Goal: Task Accomplishment & Management: Complete application form

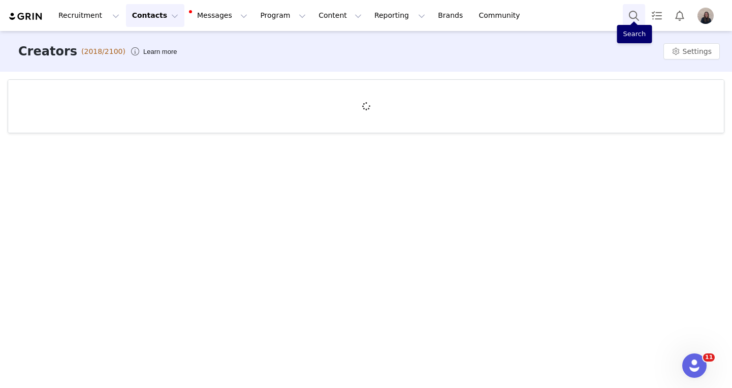
click at [632, 13] on button "Search" at bounding box center [634, 15] width 22 height 23
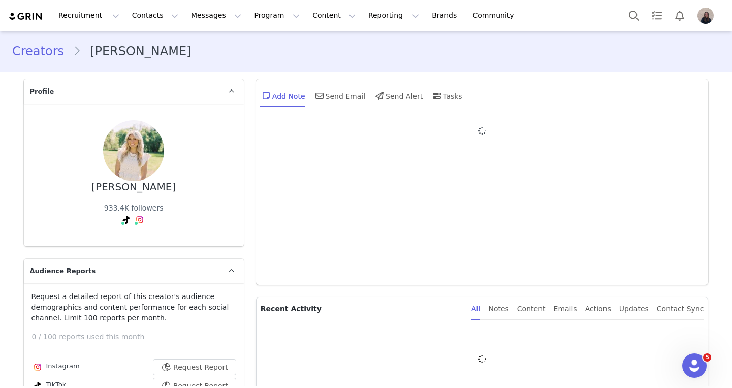
type input "+1 ([GEOGRAPHIC_DATA])"
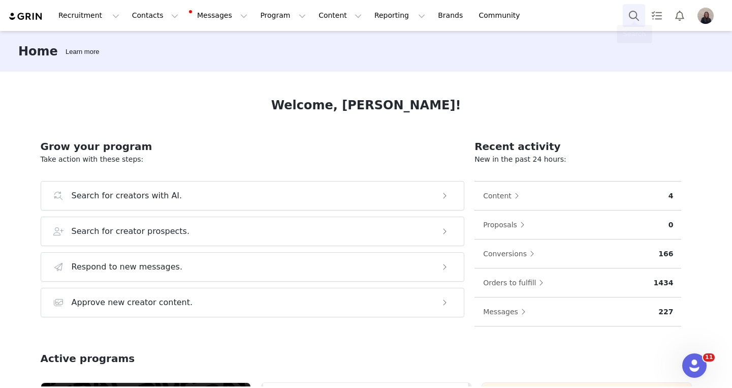
click at [635, 17] on button "Search" at bounding box center [634, 15] width 22 height 23
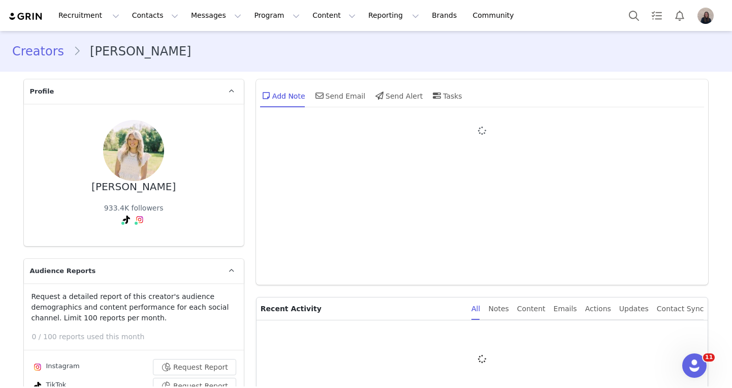
type input "Tori"
type input "Halford"
type input "Torhalford@gmail.com"
type input "US"
type input "(801) 696-6197"
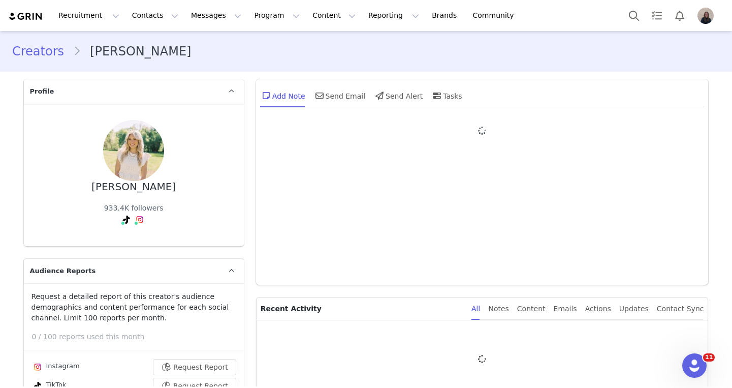
type input "+1 (United States)"
select select
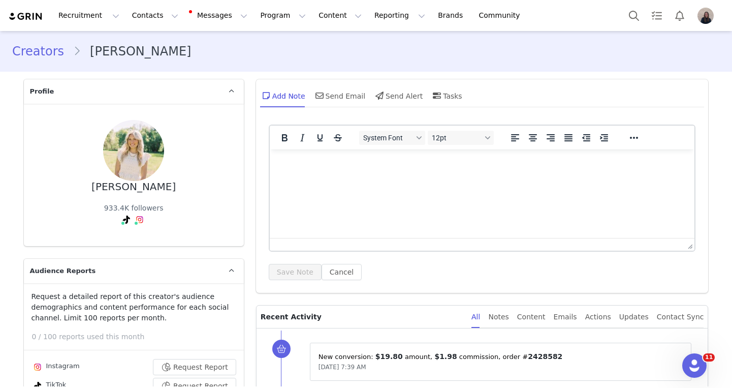
type input "+1 (United States)"
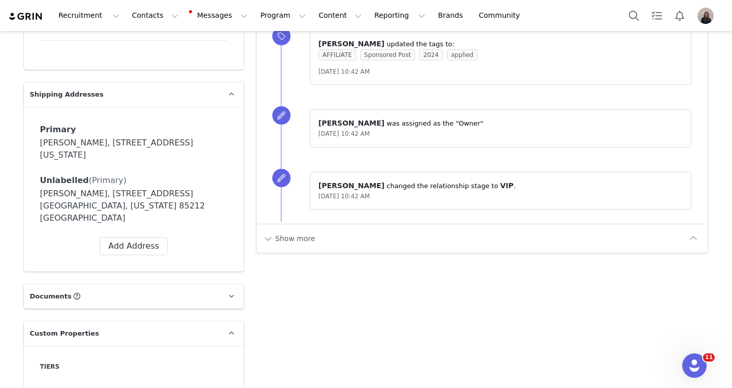
scroll to position [887, 0]
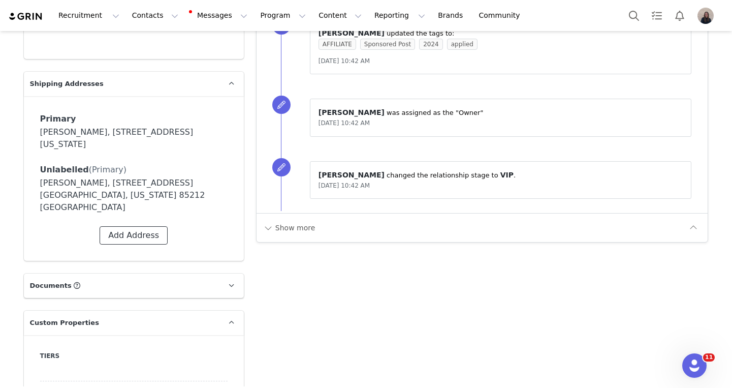
click at [135, 226] on button "Add Address" at bounding box center [134, 235] width 68 height 18
select select
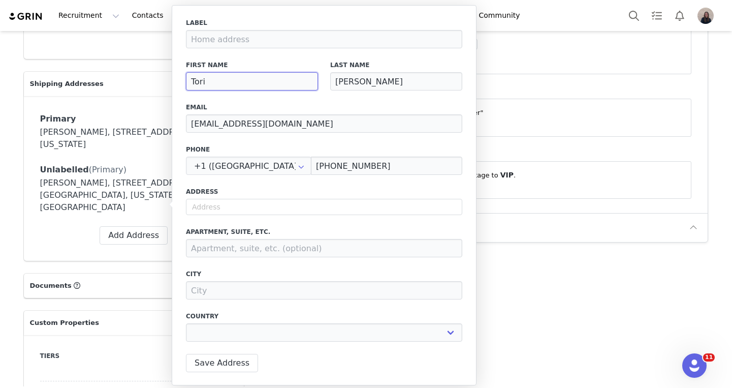
drag, startPoint x: 263, startPoint y: 81, endPoint x: 167, endPoint y: 80, distance: 96.0
click at [167, 81] on body "Recruitment Recruitment Creator Search Curated Lists Landing Pages Web Extensio…" at bounding box center [366, 194] width 732 height 388
type input "R"
select select
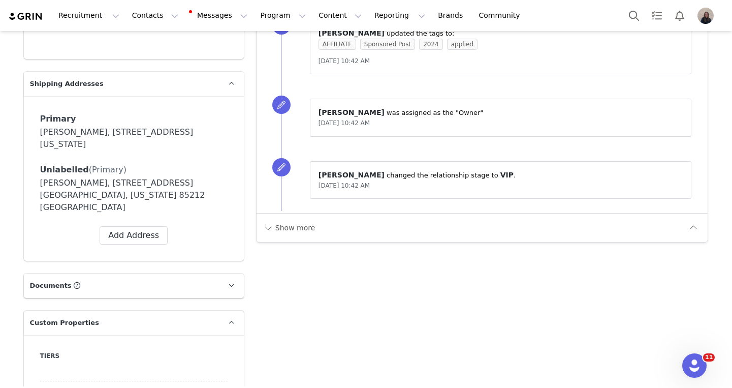
type input "R"
click at [126, 226] on button "Add Address" at bounding box center [134, 235] width 68 height 18
select select
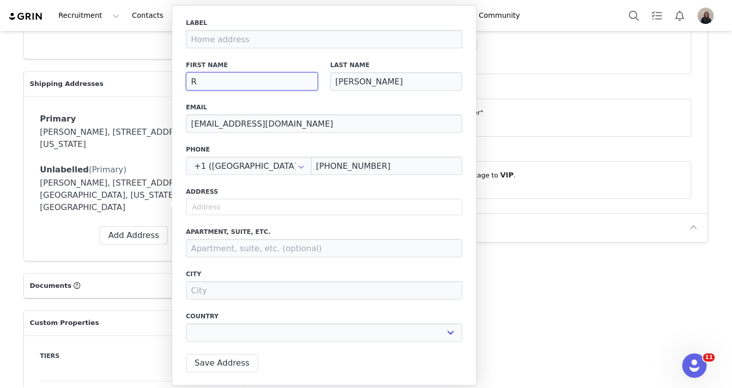
click at [206, 80] on input "R" at bounding box center [252, 81] width 132 height 18
type input "Ra"
select select
type input "Rad"
select select
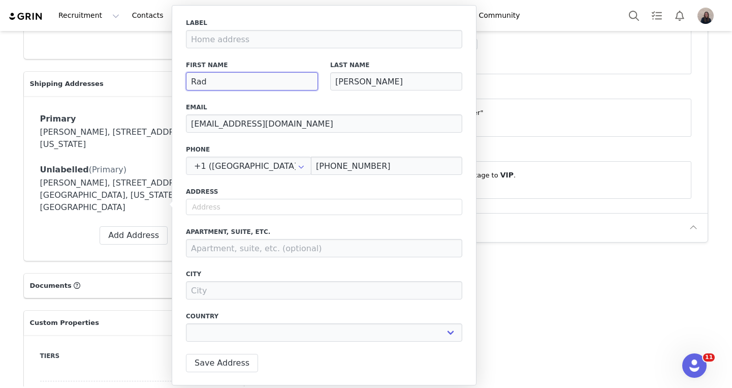
type input "Rad"
select select
type input "Rad T"
select select
type input "Rad Ta"
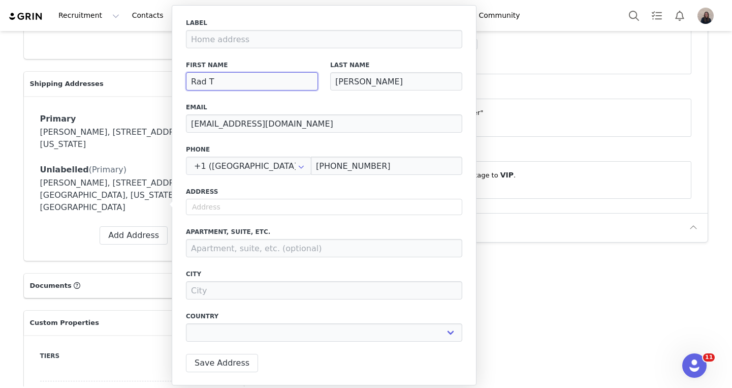
select select
type input "Rad Tal"
select select
type input "Rad Tale"
select select
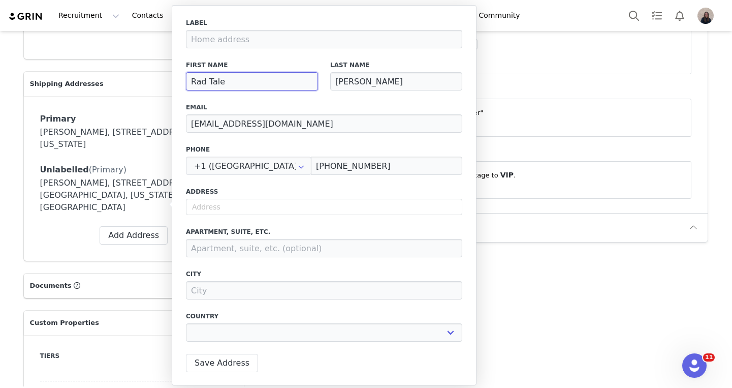
type input "Rad Talen"
select select
type input "Rad Talent"
select select
type input "Rad Talent"
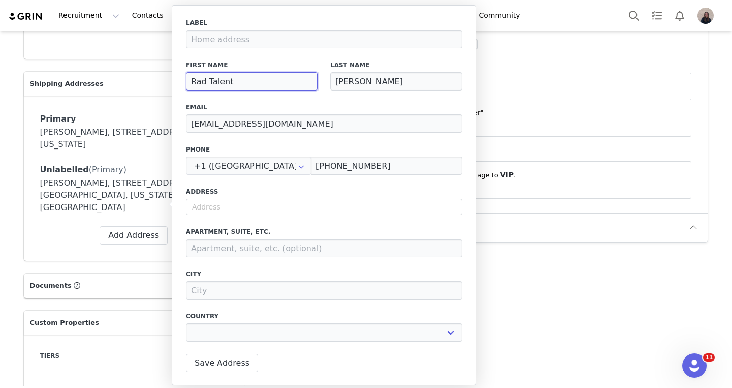
select select
type input "Rad Talent R"
select select
type input "Rad Talent Re"
select select
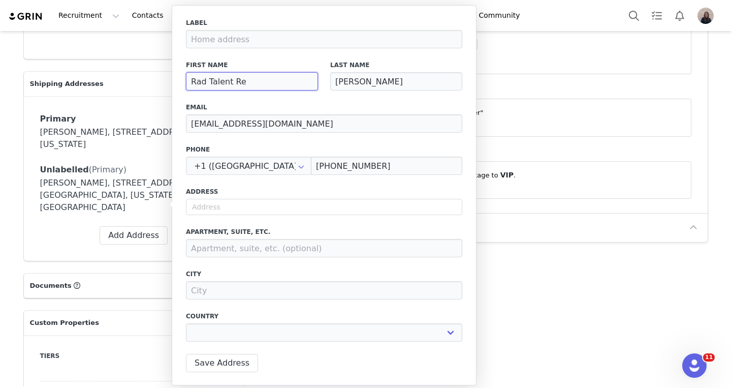
type input "Rad Talent Ret"
select select
type input "Rad Talent Retr"
select select
type input "Rad Talent Retre"
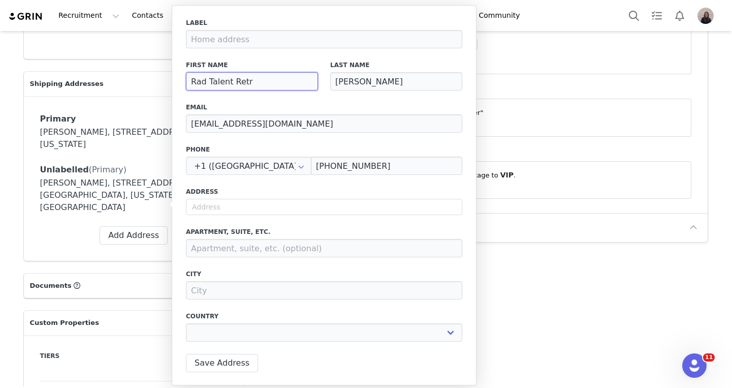
select select
type input "Rad Talent Retrea"
select select
type input "Rad Talent Retreat"
select select
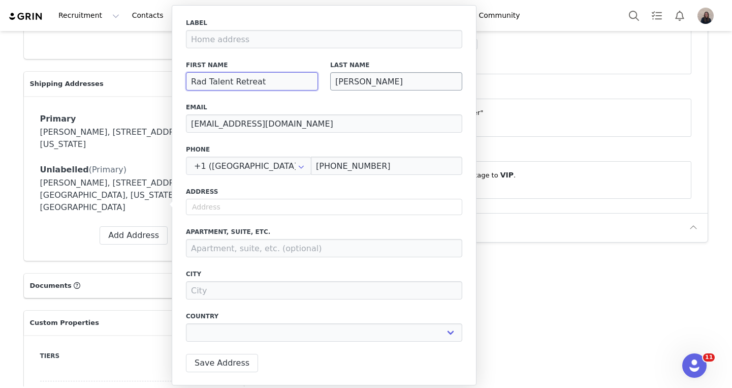
type input "Rad Talent Retreat"
drag, startPoint x: 376, startPoint y: 83, endPoint x: 328, endPoint y: 79, distance: 48.9
click at [328, 81] on div "Last Name Halford" at bounding box center [396, 75] width 144 height 42
select select
type input "c"
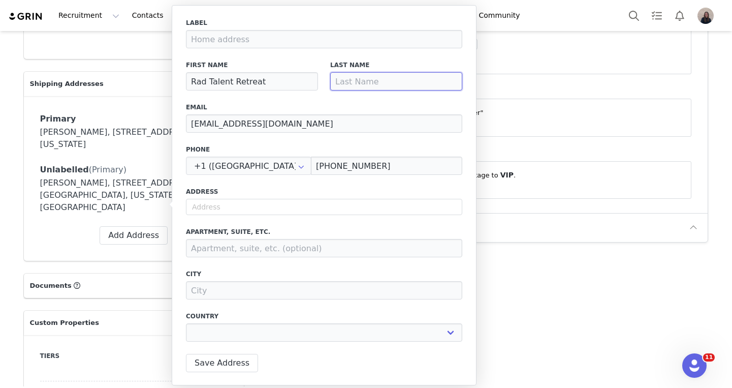
select select
type input "c/"
select select
type input "c"
select select
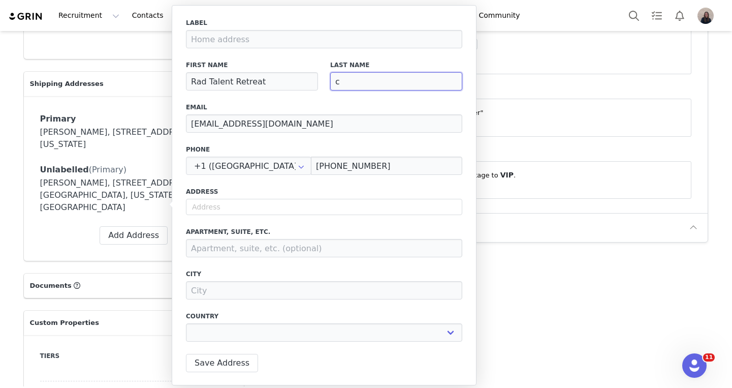
select select
type input "c"
select select
type input "c/"
select select
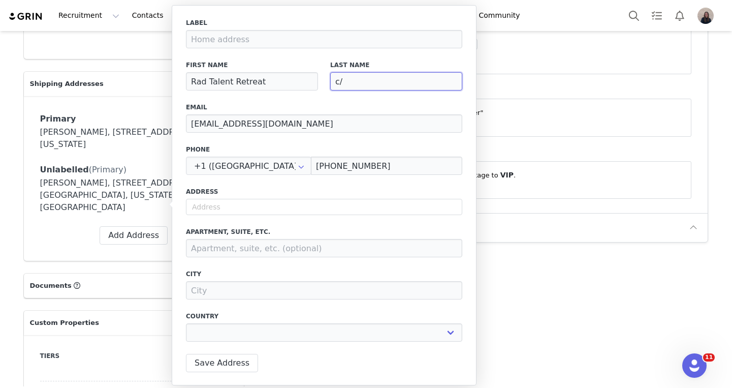
type input "c/o"
select select
type input "c/o"
select select
paste input "Aubrey Martindale"
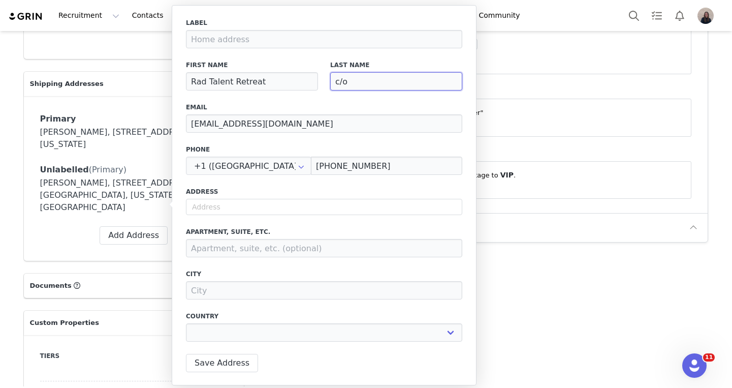
type input "c/o Aubrey Martindale"
select select
type input "c/o Aubrey Martindale"
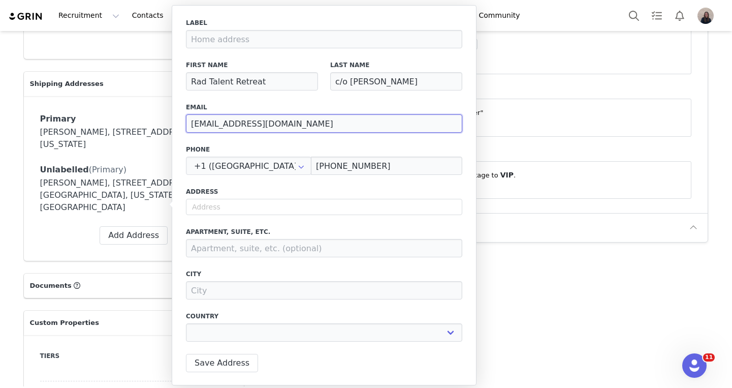
drag, startPoint x: 304, startPoint y: 130, endPoint x: 182, endPoint y: 122, distance: 121.7
click at [182, 123] on div "Label First Name Rad Talent Retreat Last Name c/o Aubrey Martindale Email Torha…" at bounding box center [324, 195] width 305 height 380
select select
paste input "tori@radtalentmanagement.com"
type input "tori@radtalentmanagement.com"
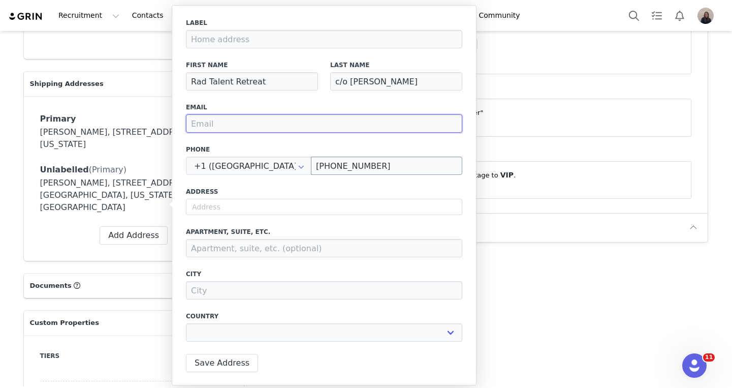
select select
type input "tori@radtalentmanagement.com"
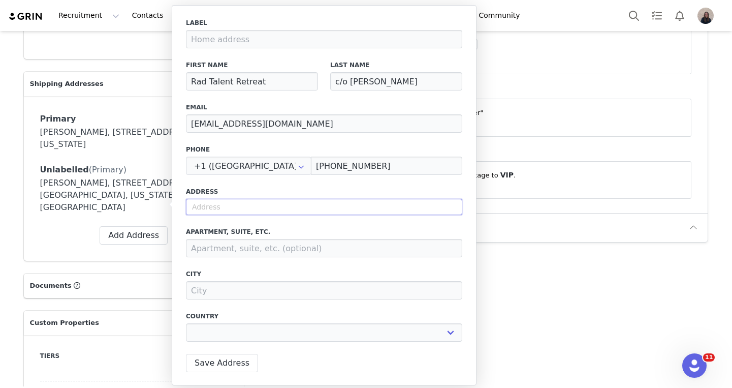
click at [236, 212] on input "text" at bounding box center [324, 207] width 276 height 16
select select
paste input "5901 S Sand Ridge Drive, St George, UT 84790"
type input "5901 S Sand Ridge Drive, St George, UT 84790"
select select
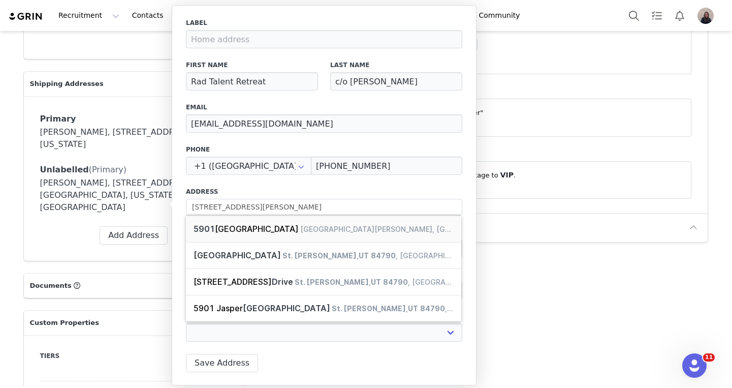
type input "5901 Sand Ridge Dr"
type input "St. George"
select select "[object Object]"
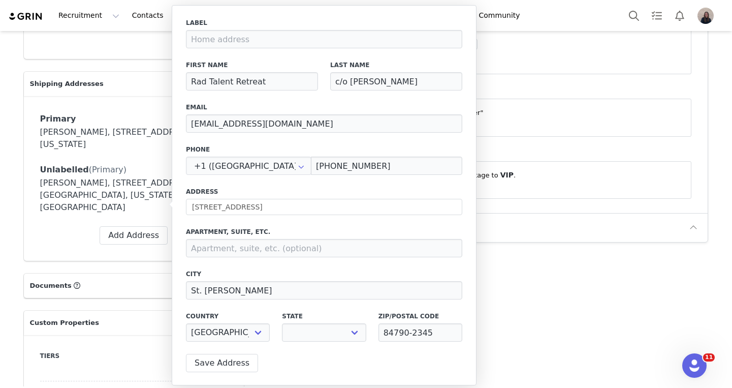
select select "[object Object]"
click at [214, 360] on button "Save Address" at bounding box center [222, 363] width 72 height 18
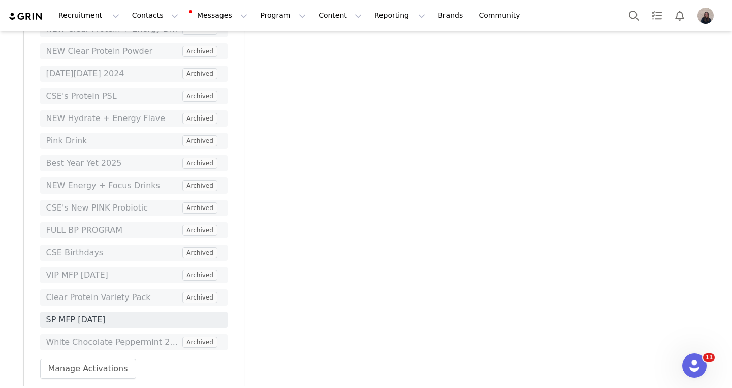
scroll to position [3145, 0]
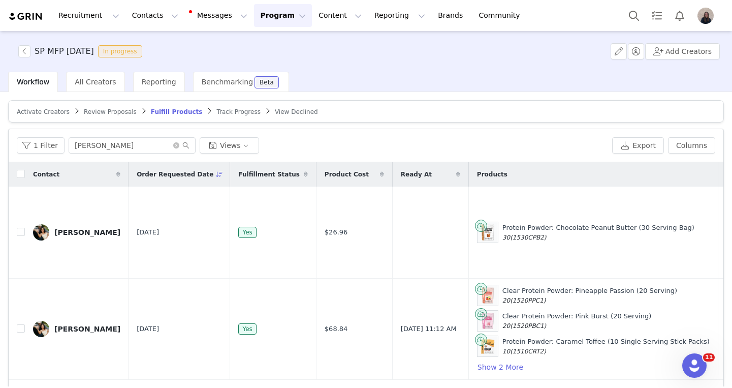
click at [45, 112] on span "Activate Creators" at bounding box center [43, 111] width 53 height 7
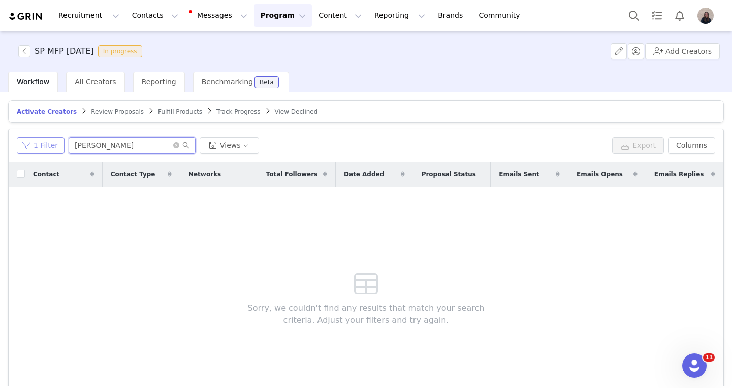
drag, startPoint x: 137, startPoint y: 144, endPoint x: 53, endPoint y: 143, distance: 83.8
click at [52, 143] on div "1 Filter heather Views" at bounding box center [312, 145] width 591 height 16
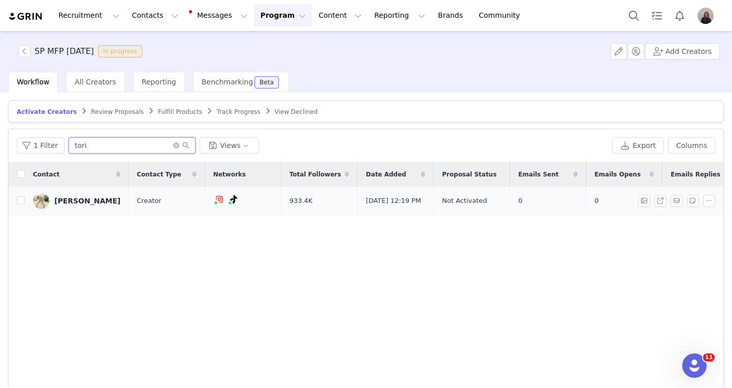
type input "tori"
click at [70, 203] on div "[PERSON_NAME]" at bounding box center [87, 201] width 66 height 8
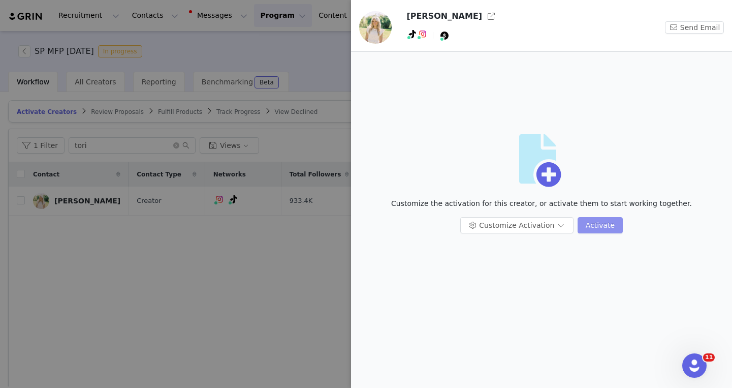
click at [592, 227] on button "Activate" at bounding box center [600, 225] width 45 height 16
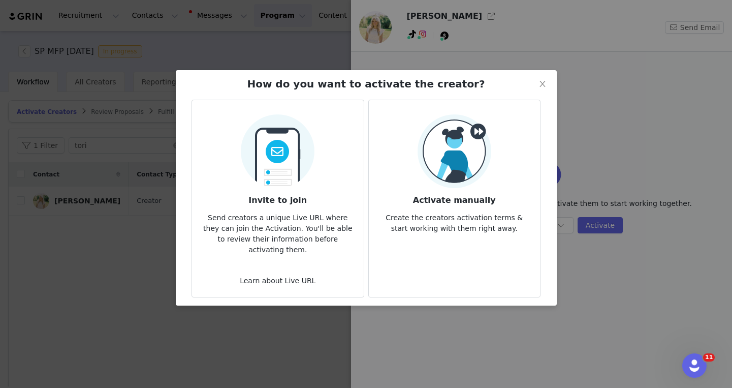
click at [429, 167] on img at bounding box center [455, 151] width 74 height 74
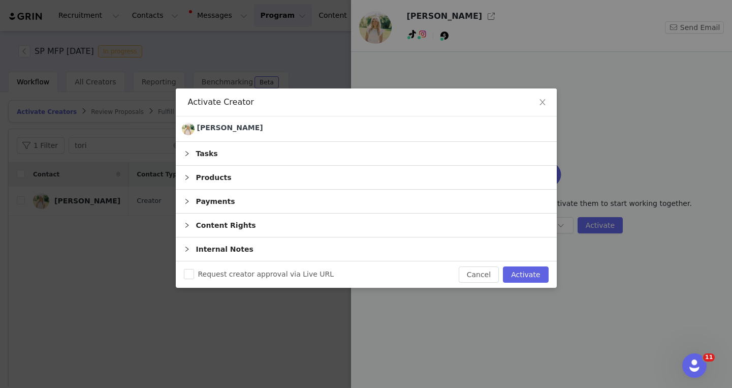
click at [224, 178] on div "Products" at bounding box center [366, 177] width 381 height 23
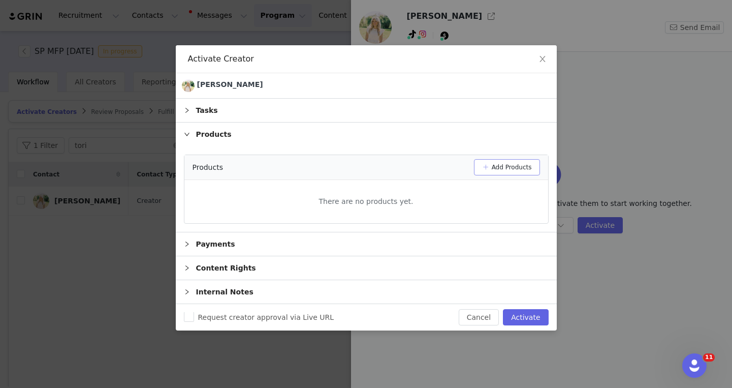
click at [486, 175] on div "Products Add Products" at bounding box center [366, 167] width 364 height 25
click at [486, 171] on button "Add Products" at bounding box center [507, 167] width 66 height 16
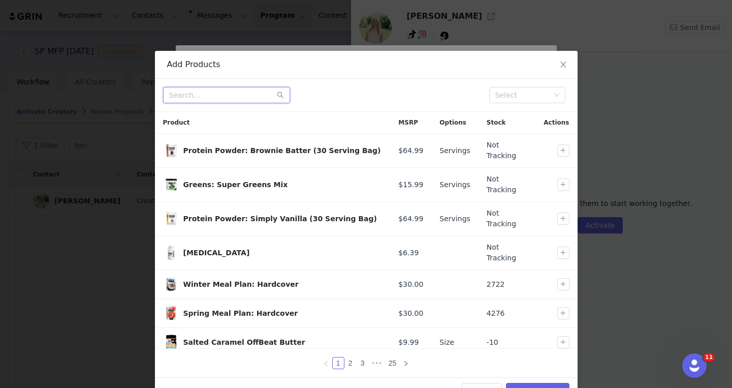
click at [216, 101] on input "text" at bounding box center [226, 95] width 127 height 16
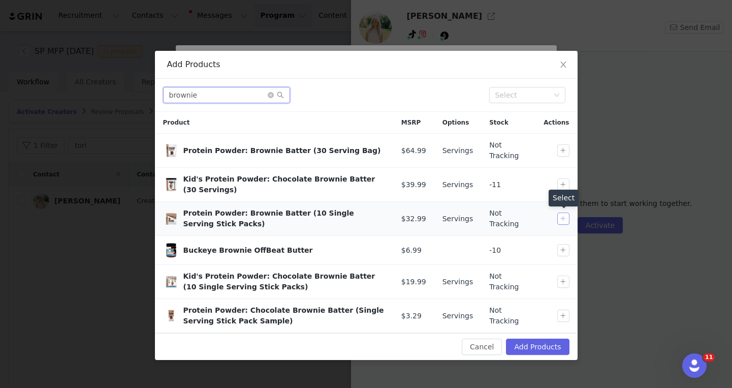
type input "brownie"
click at [563, 218] on button "button" at bounding box center [563, 218] width 12 height 12
click at [271, 97] on icon "icon: close-circle" at bounding box center [271, 95] width 6 height 6
click at [229, 98] on input "text" at bounding box center [226, 95] width 127 height 16
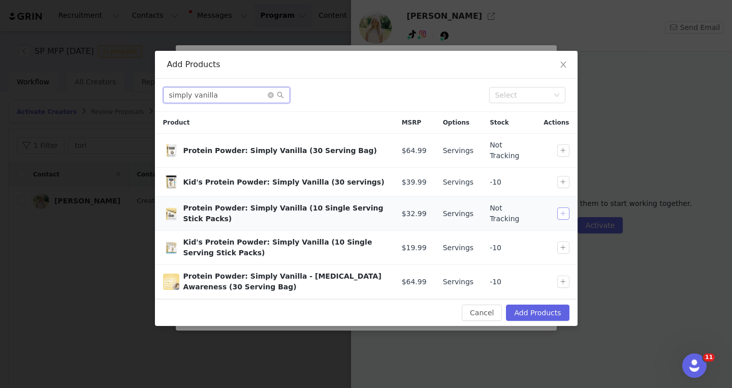
type input "simply vanilla"
click at [565, 215] on button "button" at bounding box center [563, 213] width 12 height 12
click at [545, 316] on button "Add Products" at bounding box center [537, 312] width 63 height 16
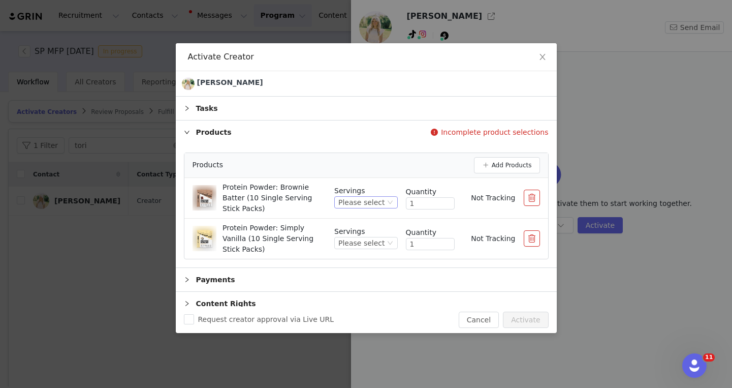
click at [391, 203] on icon "icon: down" at bounding box center [390, 202] width 6 height 6
click at [385, 237] on li "10" at bounding box center [367, 237] width 60 height 16
drag, startPoint x: 419, startPoint y: 203, endPoint x: 402, endPoint y: 203, distance: 16.8
click at [402, 203] on div "Servings 10 Quantity 1 Not Tracking" at bounding box center [453, 197] width 173 height 25
type input "3"
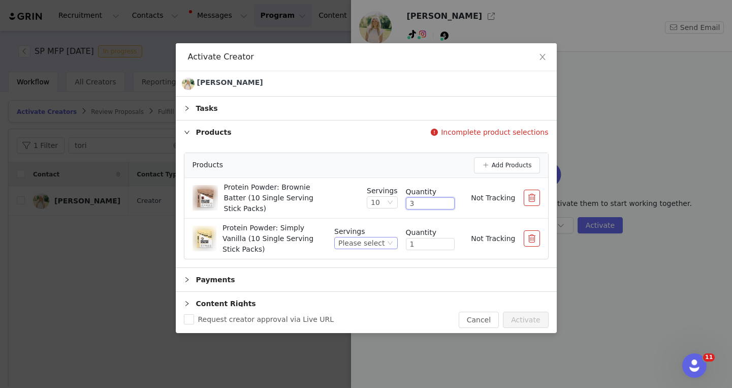
click at [382, 247] on div "Please select" at bounding box center [361, 242] width 46 height 11
click at [375, 284] on li "10" at bounding box center [367, 277] width 60 height 16
drag, startPoint x: 420, startPoint y: 246, endPoint x: 405, endPoint y: 246, distance: 15.2
click at [405, 246] on div "Servings 10 Quantity 1 Not Tracking" at bounding box center [453, 238] width 173 height 25
type input "3"
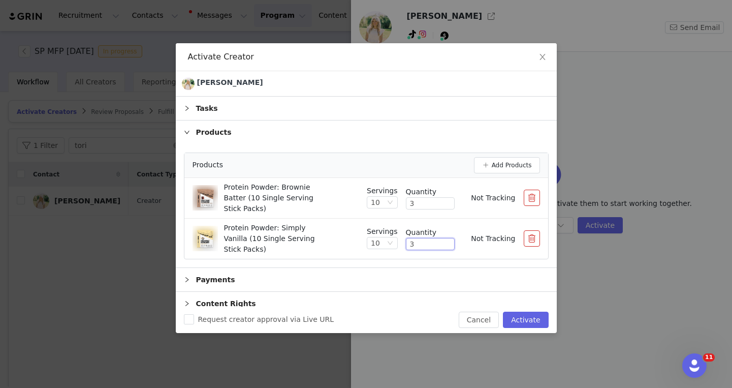
click at [462, 185] on div "Protein Powder: Brownie Batter (10 Single Serving Stick Packs) Servings 10 Quan…" at bounding box center [367, 198] width 348 height 32
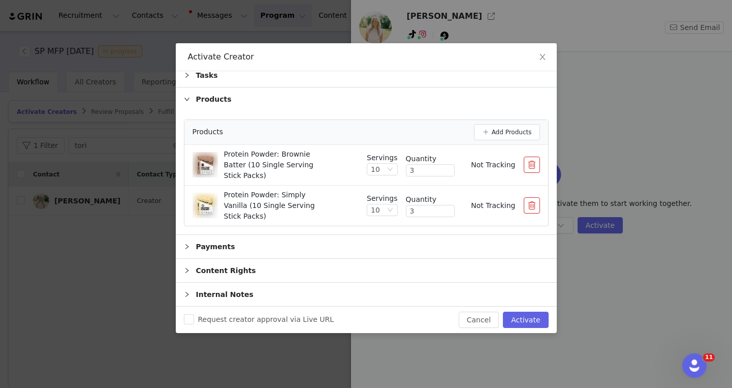
click at [230, 246] on div "Payments" at bounding box center [366, 246] width 381 height 23
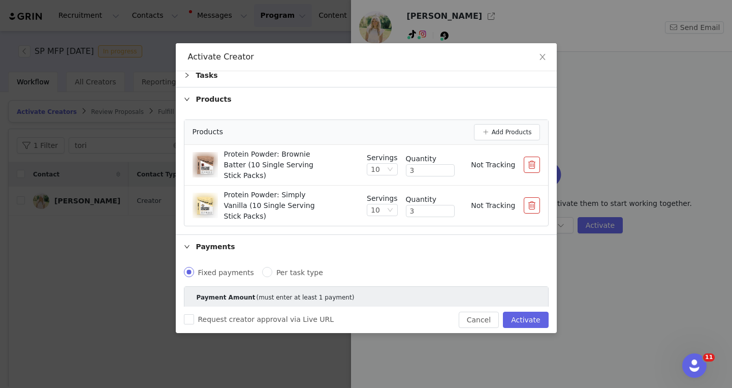
click at [218, 247] on div "Payments" at bounding box center [366, 246] width 381 height 23
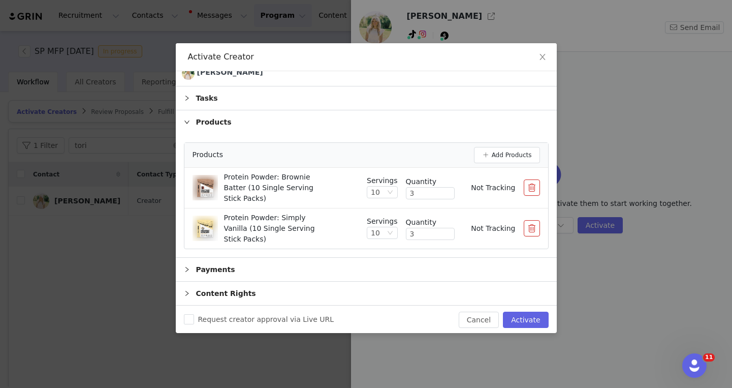
scroll to position [0, 0]
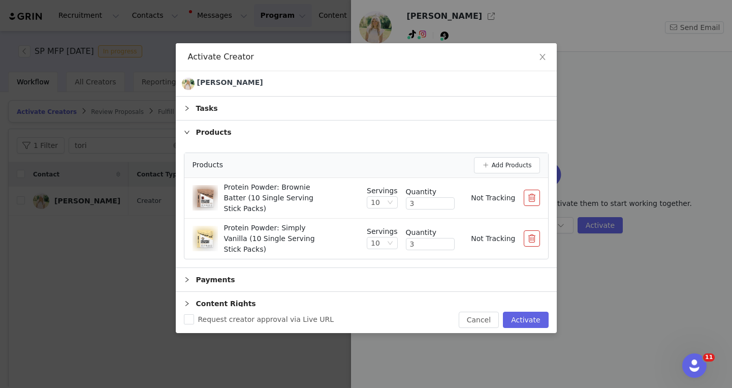
click at [211, 113] on div "Tasks" at bounding box center [366, 108] width 381 height 23
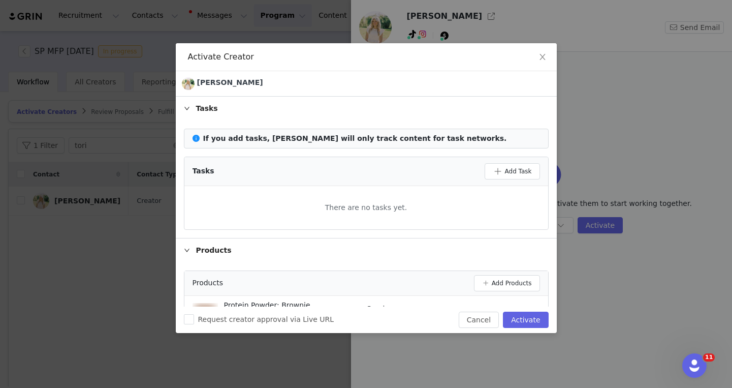
click at [211, 113] on div "Tasks" at bounding box center [366, 108] width 381 height 23
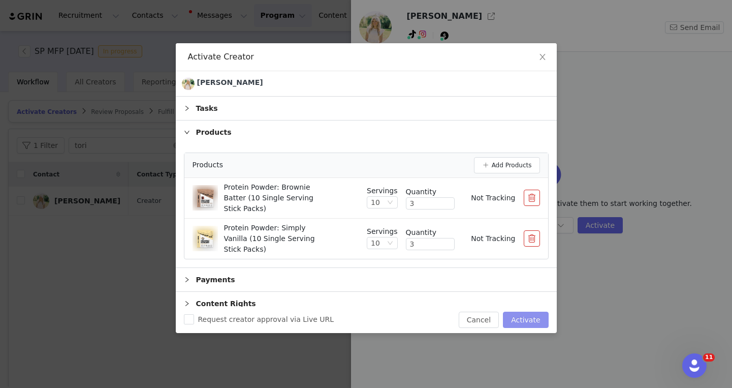
click at [530, 318] on button "Activate" at bounding box center [525, 319] width 45 height 16
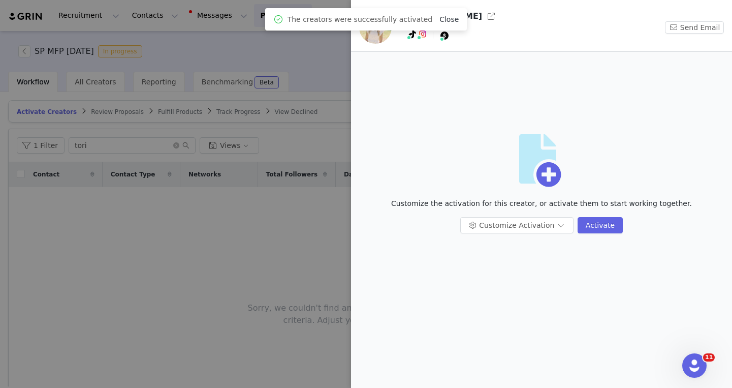
click at [446, 20] on link "Close" at bounding box center [448, 19] width 19 height 8
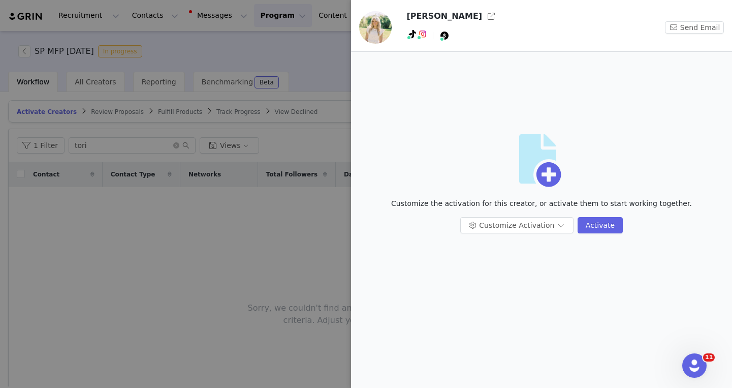
click at [240, 259] on div at bounding box center [366, 194] width 732 height 388
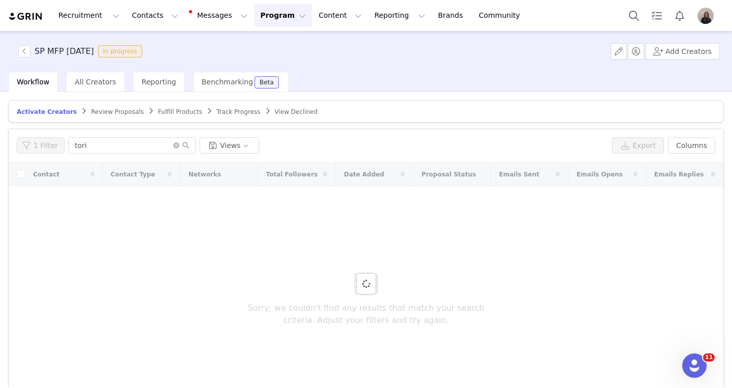
click at [172, 110] on span "Fulfill Products" at bounding box center [180, 111] width 44 height 7
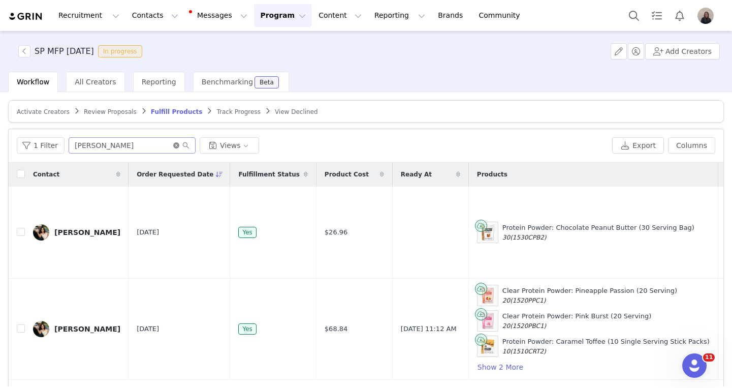
click at [173, 146] on icon "icon: close-circle" at bounding box center [176, 145] width 6 height 6
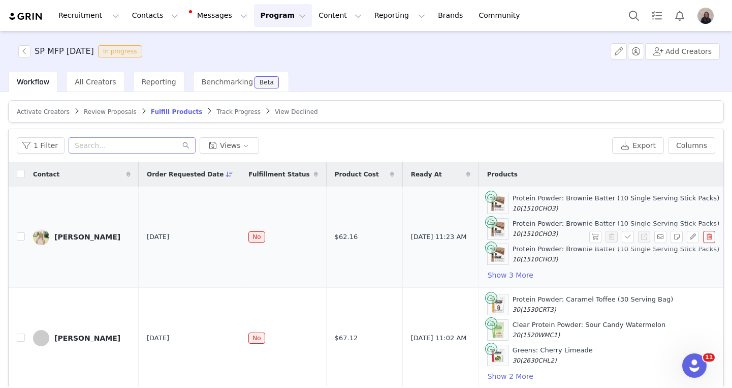
scroll to position [0, 476]
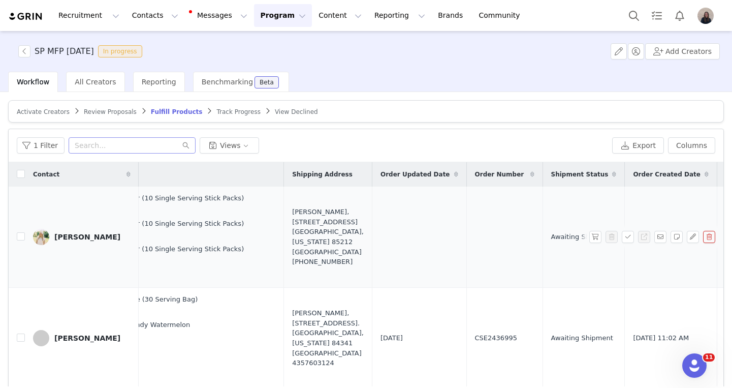
click at [292, 230] on div "Tori Halford, 9560 E Spiral Ave. Mesa, Arizona 85212 United States +18016966197" at bounding box center [328, 236] width 72 height 59
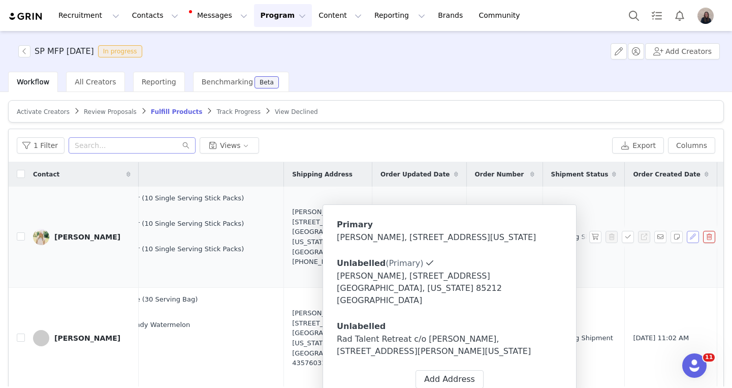
click at [692, 237] on button "button" at bounding box center [693, 237] width 12 height 12
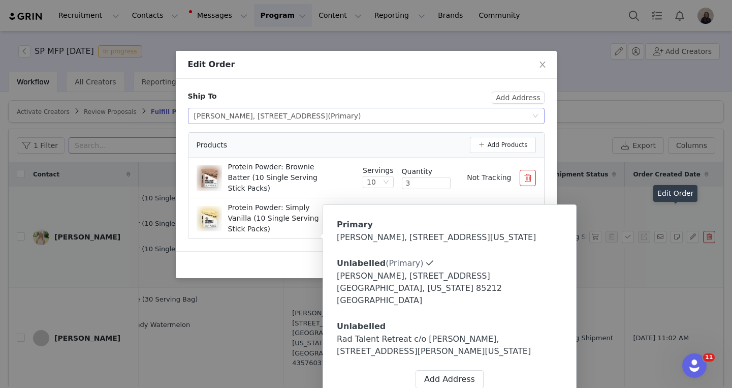
click at [361, 117] on div "Tori Halford, 9560 E Spiral Ave, Mesa, AZ, 85212, United States (Primary)" at bounding box center [277, 115] width 167 height 15
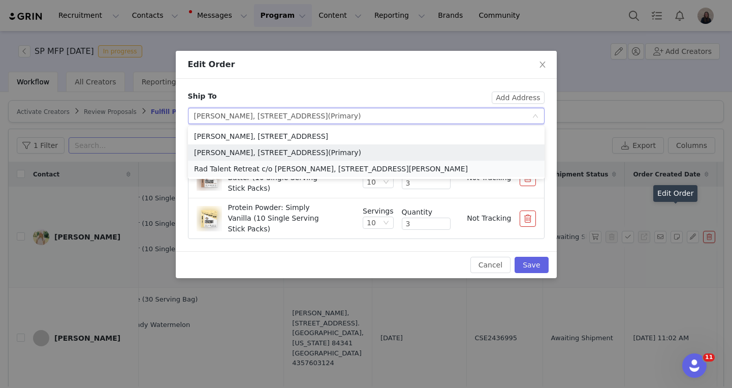
click at [442, 170] on li "Rad Talent Retreat c/o Aubrey Martindale, 5901 Sand Ridge Dr, St. George, UT, 8…" at bounding box center [366, 169] width 357 height 16
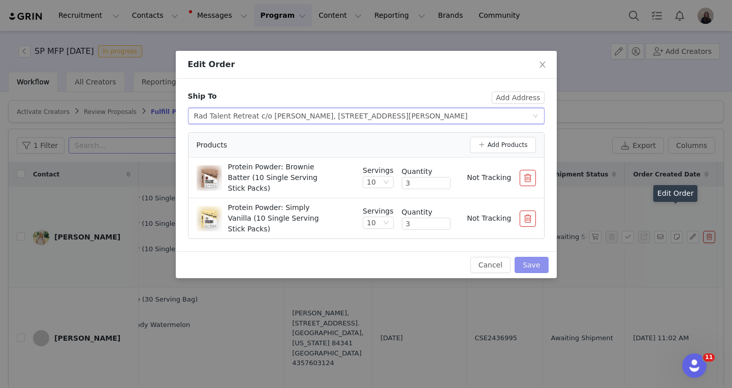
click at [539, 268] on button "Save" at bounding box center [532, 265] width 34 height 16
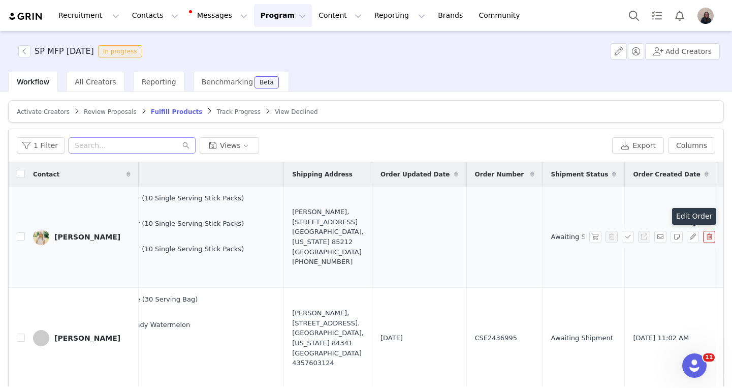
scroll to position [0, 0]
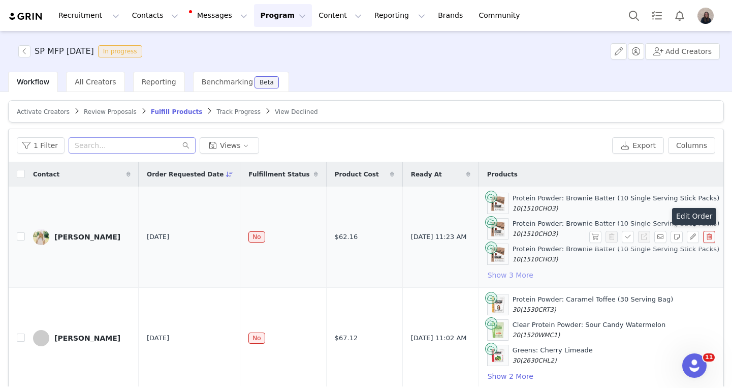
click at [493, 275] on button "Show 3 More" at bounding box center [510, 275] width 47 height 12
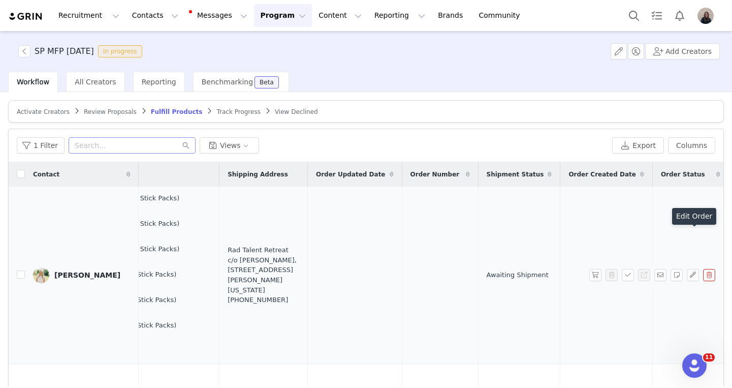
scroll to position [0, 681]
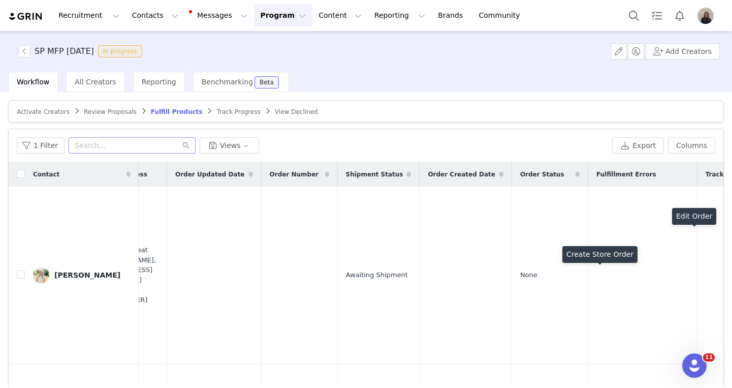
click at [597, 275] on button "button" at bounding box center [595, 275] width 12 height 12
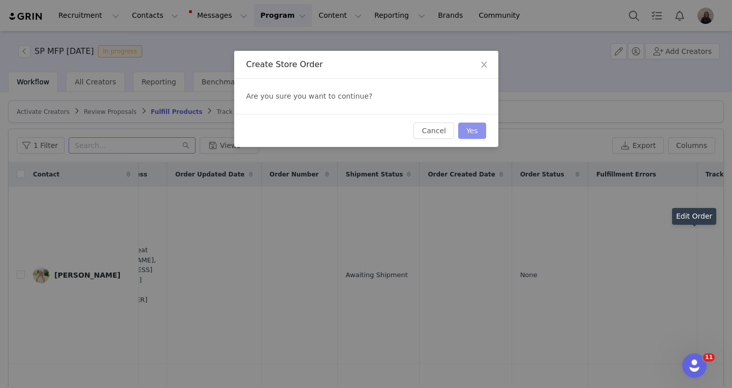
click at [477, 133] on button "Yes" at bounding box center [472, 130] width 28 height 16
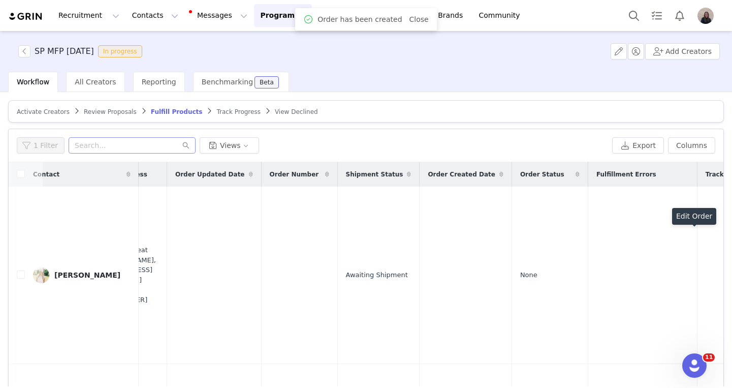
scroll to position [0, 0]
